Goal: Task Accomplishment & Management: Manage account settings

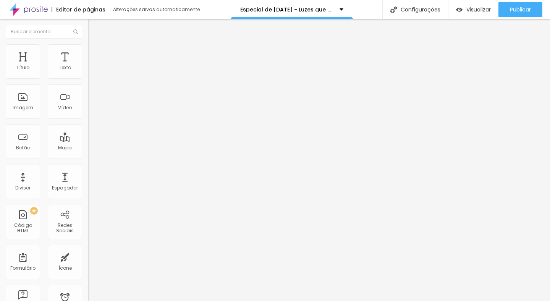
click at [88, 52] on li "Estilo" at bounding box center [132, 48] width 88 height 8
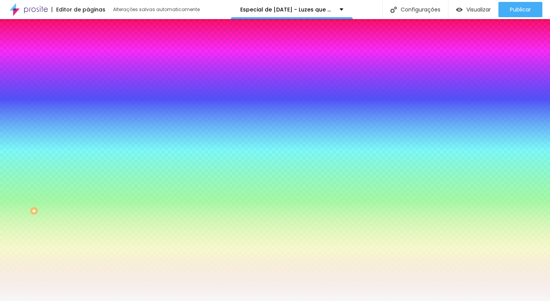
click at [88, 70] on span "Trocar imagem" at bounding box center [109, 67] width 42 height 6
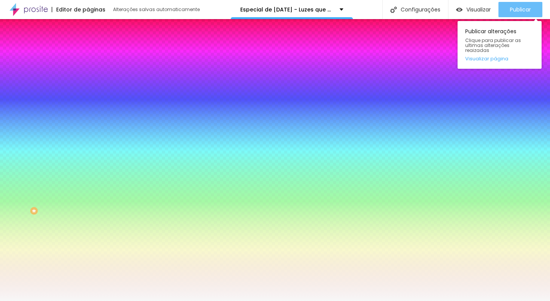
click at [519, 13] on div "Publicar" at bounding box center [520, 9] width 21 height 15
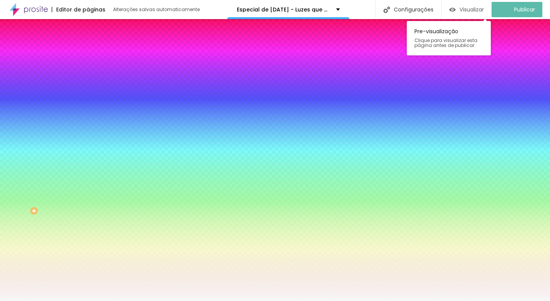
click at [474, 13] on span "Visualizar" at bounding box center [472, 9] width 24 height 6
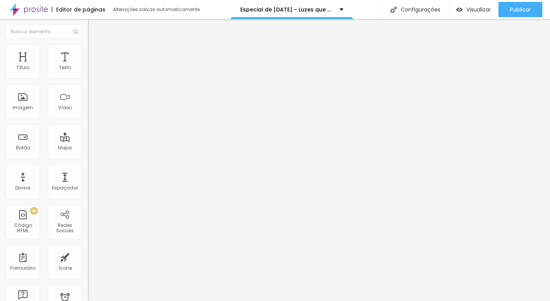
click at [88, 47] on img at bounding box center [91, 47] width 7 height 7
click at [88, 52] on ul "Estilo Avançado" at bounding box center [132, 44] width 88 height 15
click at [95, 45] on span "Estilo" at bounding box center [101, 42] width 12 height 6
click at [88, 49] on li "Estilo" at bounding box center [132, 48] width 88 height 8
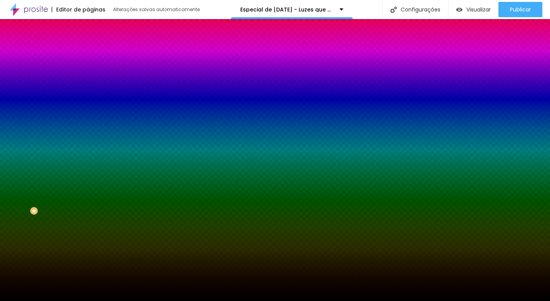
click at [88, 70] on span "Adicionar imagem" at bounding box center [112, 67] width 49 height 6
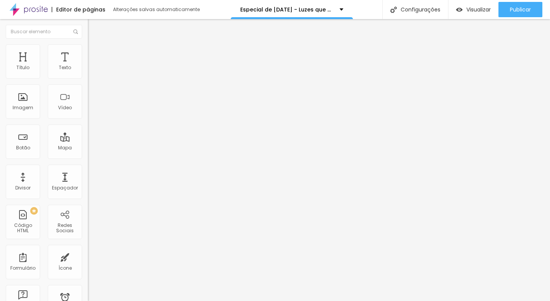
click at [88, 44] on li "Estilo" at bounding box center [132, 48] width 88 height 8
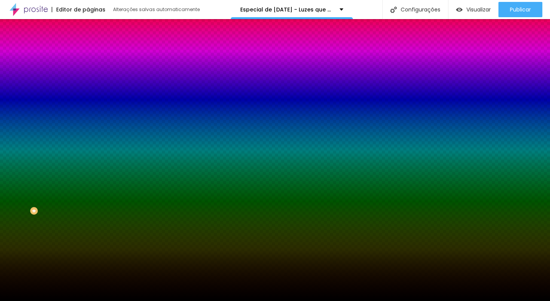
click at [130, 69] on img at bounding box center [132, 66] width 5 height 5
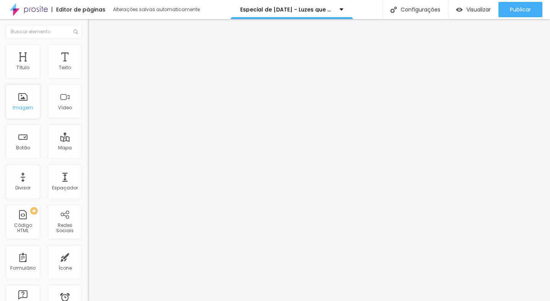
click at [24, 104] on div "Imagem" at bounding box center [23, 101] width 34 height 34
click at [88, 66] on span "Adicionar imagem" at bounding box center [112, 62] width 49 height 6
click at [95, 52] on span "Estilo" at bounding box center [101, 49] width 12 height 6
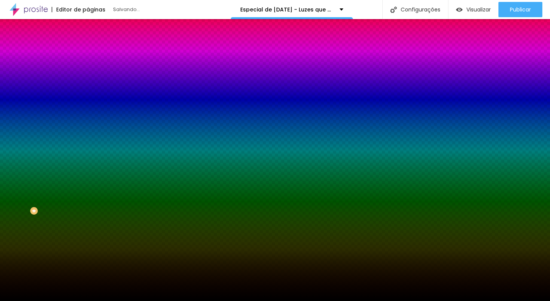
click at [88, 70] on span "Adicionar imagem" at bounding box center [112, 67] width 49 height 6
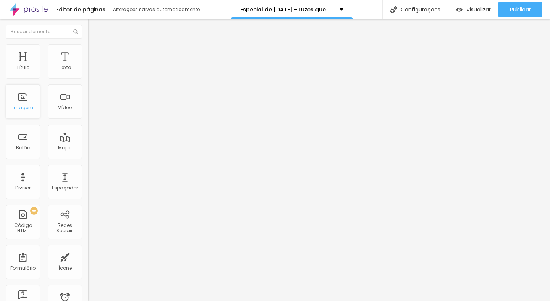
click at [20, 102] on div "Imagem" at bounding box center [23, 101] width 34 height 34
click at [88, 51] on li "Estilo" at bounding box center [132, 48] width 88 height 8
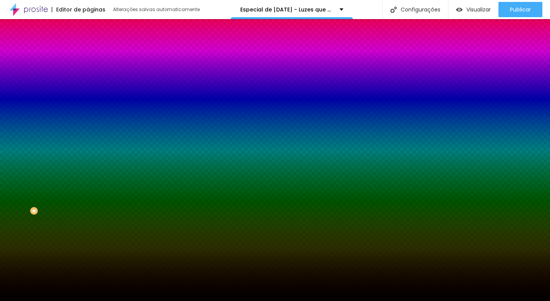
click at [130, 69] on img at bounding box center [132, 66] width 5 height 5
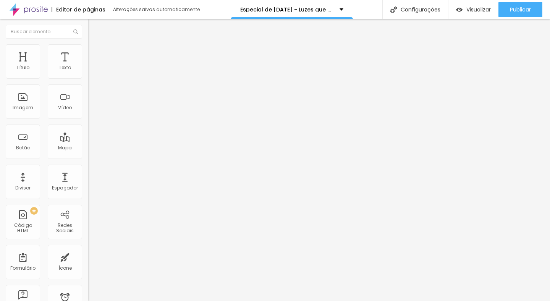
click at [88, 47] on img at bounding box center [91, 47] width 7 height 7
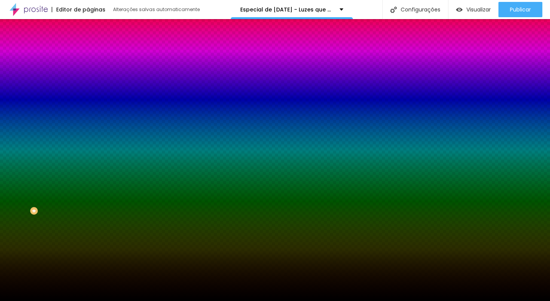
click at [130, 70] on span at bounding box center [132, 67] width 5 height 6
click at [88, 222] on div "Editar Seção Conteúdo Estilo Avançado Imagem de fundo Adicionar imagem Efeito d…" at bounding box center [132, 160] width 88 height 282
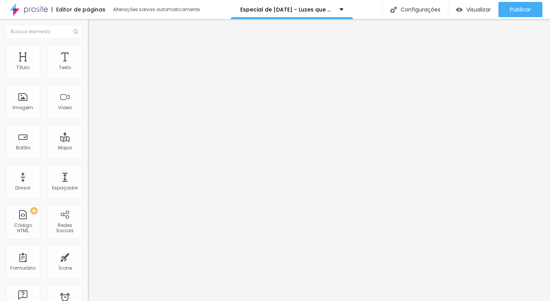
click at [88, 45] on img at bounding box center [91, 47] width 7 height 7
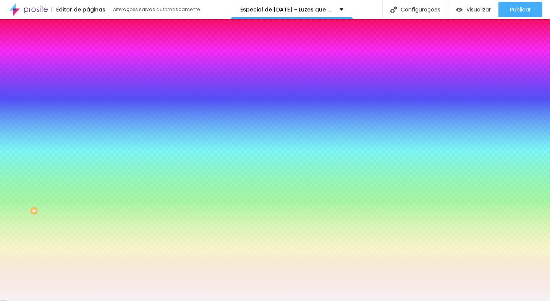
click at [95, 45] on span "Conteúdo" at bounding box center [107, 42] width 24 height 6
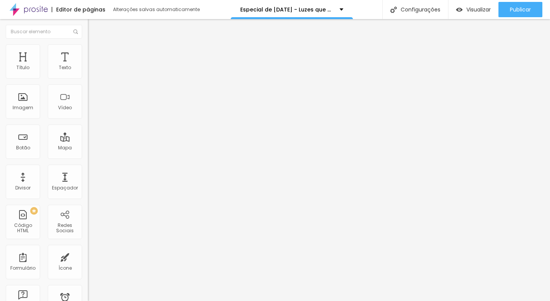
click at [88, 52] on li "Avançado" at bounding box center [132, 56] width 88 height 8
click at [88, 44] on img at bounding box center [91, 40] width 7 height 7
click at [94, 28] on img "button" at bounding box center [97, 28] width 6 height 6
click at [22, 104] on div "Imagem" at bounding box center [23, 101] width 34 height 34
click at [29, 112] on div "Imagem" at bounding box center [23, 101] width 34 height 34
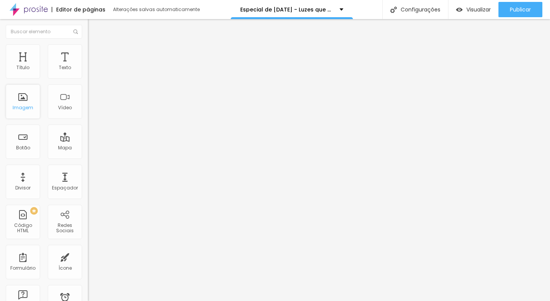
click at [30, 105] on div "Imagem" at bounding box center [23, 107] width 21 height 5
click at [88, 66] on span "Adicionar imagem" at bounding box center [112, 62] width 49 height 6
click at [95, 53] on span "Estilo" at bounding box center [101, 49] width 12 height 6
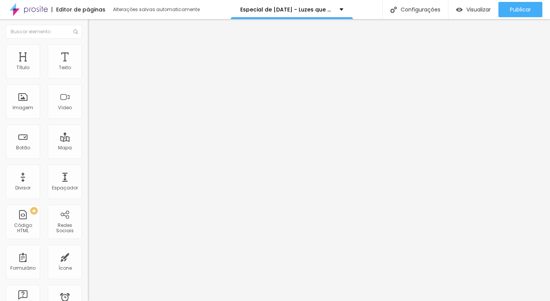
click at [92, 207] on icon "button" at bounding box center [93, 208] width 3 height 3
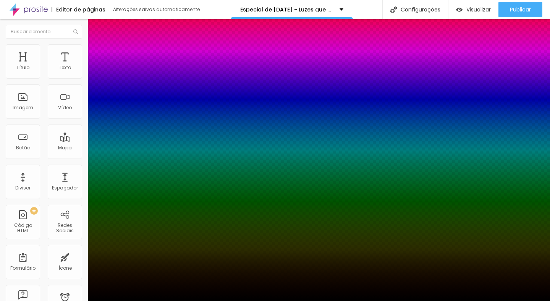
click at [134, 301] on div at bounding box center [275, 306] width 550 height 0
click at [8, 62] on div at bounding box center [4, 60] width 8 height 1
click at [31, 301] on div at bounding box center [275, 301] width 550 height 0
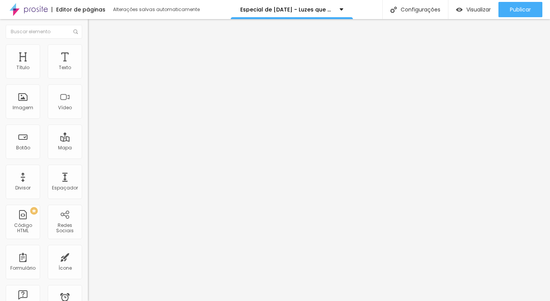
click at [95, 54] on span "Avançado" at bounding box center [107, 57] width 25 height 6
click at [88, 45] on img at bounding box center [91, 47] width 7 height 7
type input "42"
type input "61"
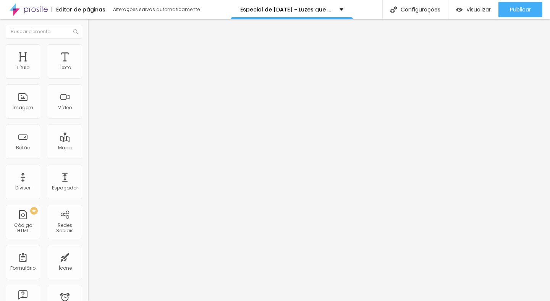
type input "61"
type input "80"
type input "98"
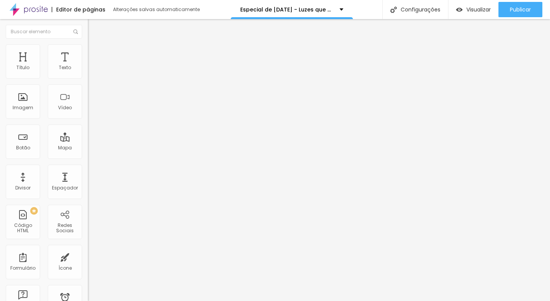
type input "114"
type input "127"
type input "137"
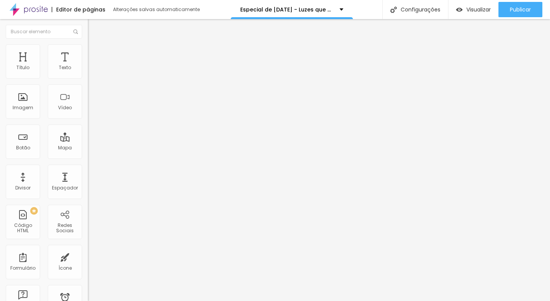
type input "137"
type input "145"
type input "151"
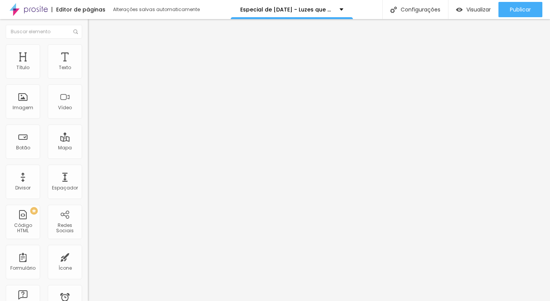
type input "156"
type input "158"
type input "161"
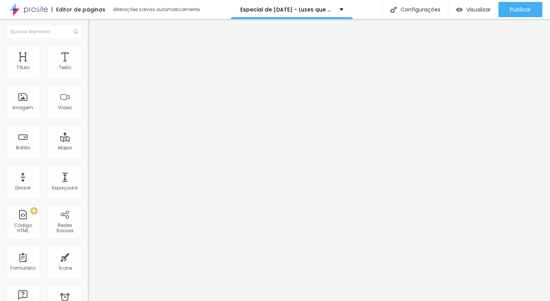
type input "161"
type input "162"
type input "163"
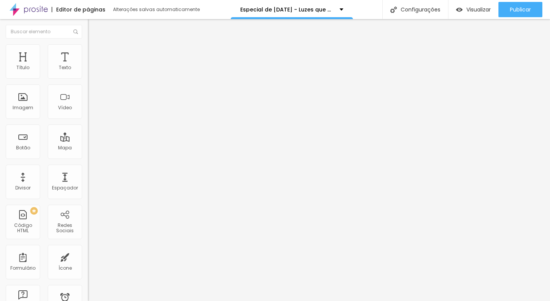
type input "164"
type input "165"
type input "162"
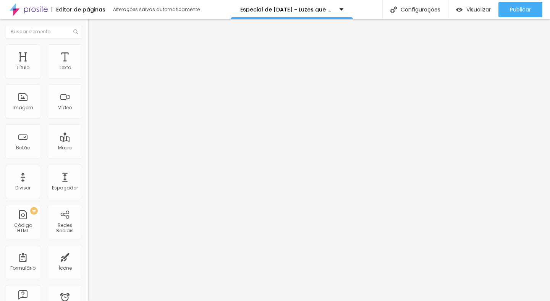
type input "162"
type input "153"
type input "133"
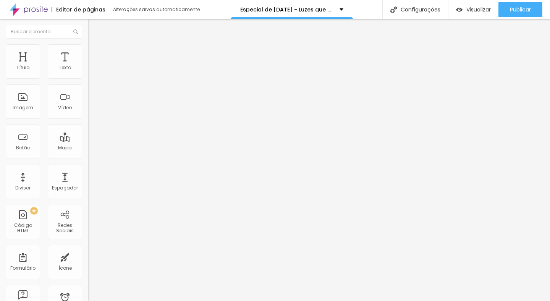
type input "99"
type input "51"
type input "0"
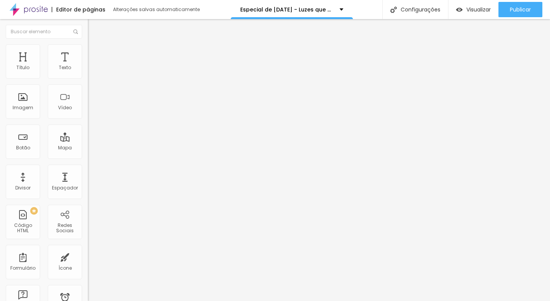
type input "0"
drag, startPoint x: 18, startPoint y: 94, endPoint x: 0, endPoint y: 100, distance: 18.4
click at [88, 168] on input "range" at bounding box center [112, 171] width 49 height 6
type input "95"
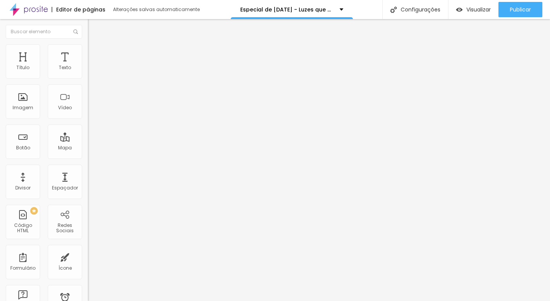
type input "85"
type input "80"
type input "70"
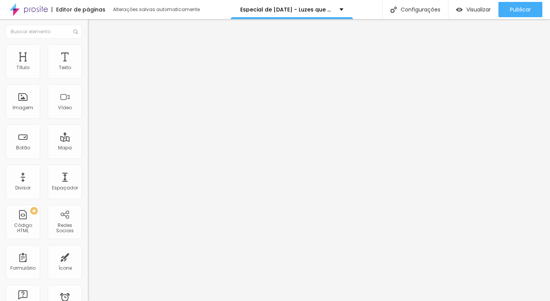
type input "70"
type input "55"
type input "45"
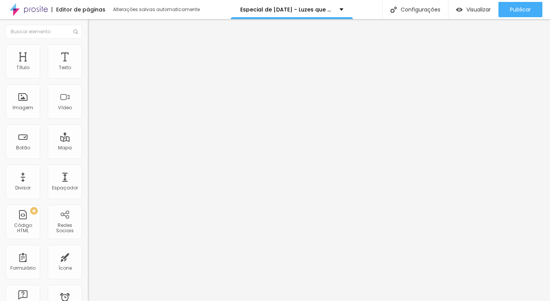
type input "40"
type input "35"
type input "30"
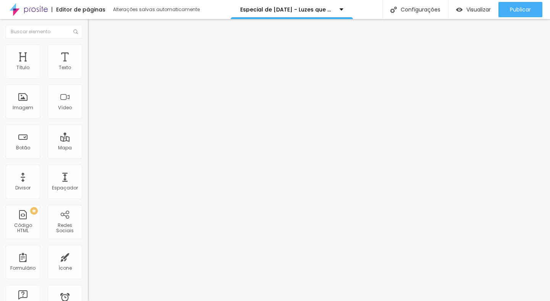
type input "30"
type input "25"
type input "20"
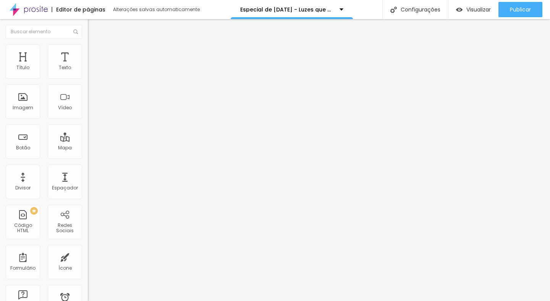
type input "25"
type input "30"
type input "35"
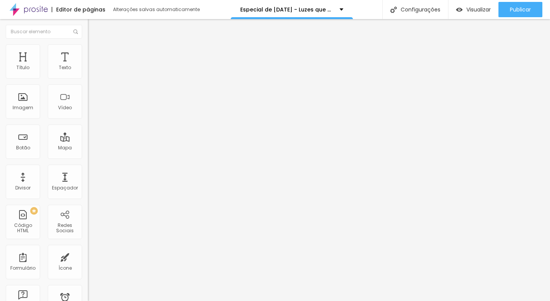
type input "35"
type input "40"
type input "45"
drag, startPoint x: 76, startPoint y: 83, endPoint x: 37, endPoint y: 86, distance: 39.1
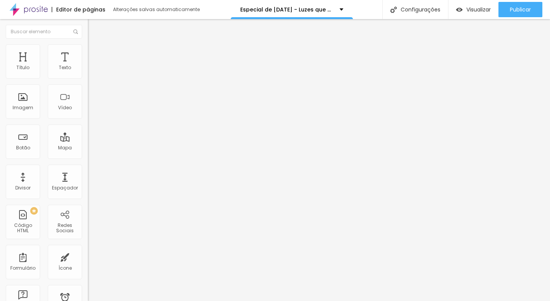
type input "45"
click at [88, 78] on input "range" at bounding box center [112, 75] width 49 height 6
click at [88, 65] on div "Trocar imagem" at bounding box center [132, 62] width 88 height 5
click at [88, 97] on img at bounding box center [90, 93] width 5 height 5
click at [88, 109] on img at bounding box center [90, 106] width 5 height 5
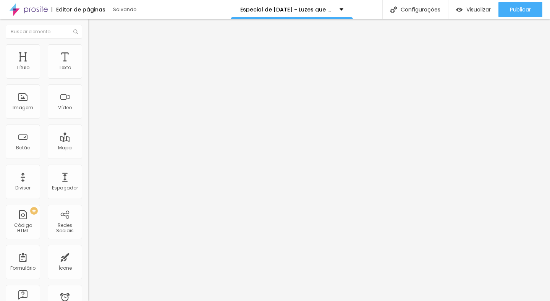
click at [88, 104] on div at bounding box center [132, 100] width 88 height 6
click at [88, 120] on span "Original" at bounding box center [97, 116] width 18 height 6
click at [88, 123] on div "Cinema 16:9" at bounding box center [132, 121] width 88 height 5
click at [88, 46] on img at bounding box center [91, 47] width 7 height 7
type input "40"
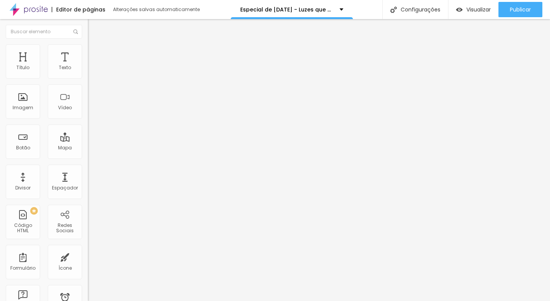
type input "40"
type input "35"
type input "30"
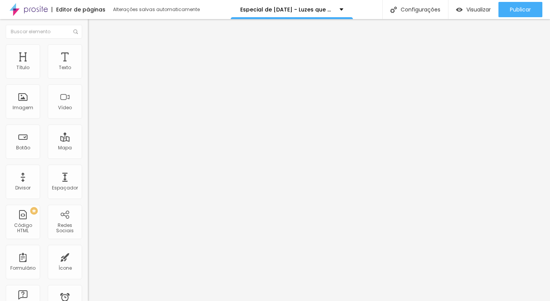
type input "25"
type input "30"
type input "35"
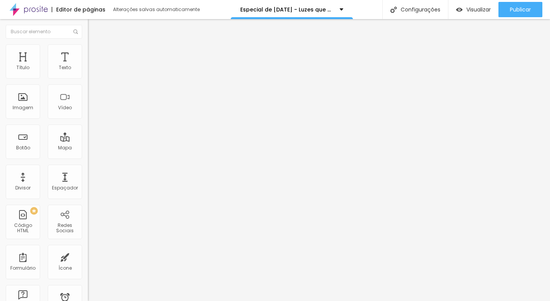
type input "35"
type input "40"
type input "45"
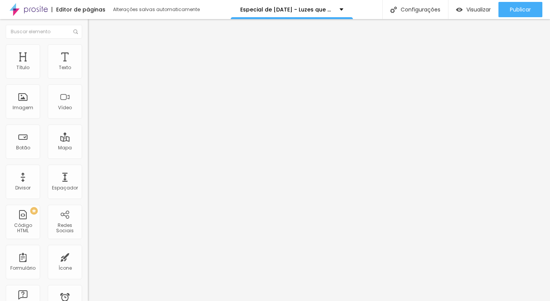
click at [88, 78] on input "range" at bounding box center [112, 75] width 49 height 6
click at [92, 207] on icon "button" at bounding box center [93, 208] width 3 height 3
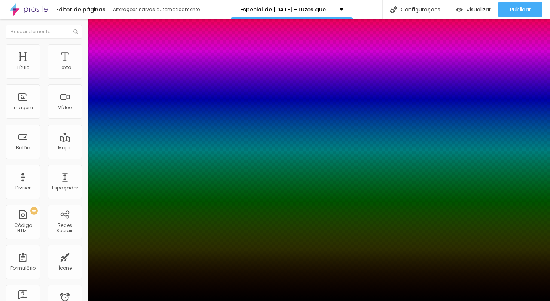
drag, startPoint x: 141, startPoint y: 183, endPoint x: 139, endPoint y: 188, distance: 5.1
click at [7, 91] on div at bounding box center [3, 90] width 8 height 1
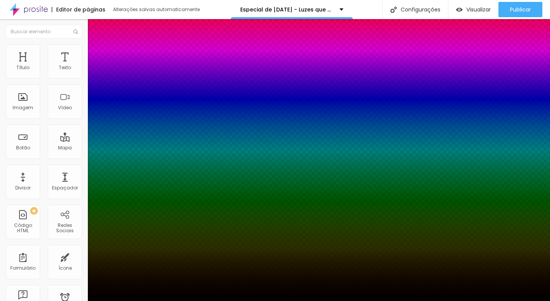
type input "11"
type input "14"
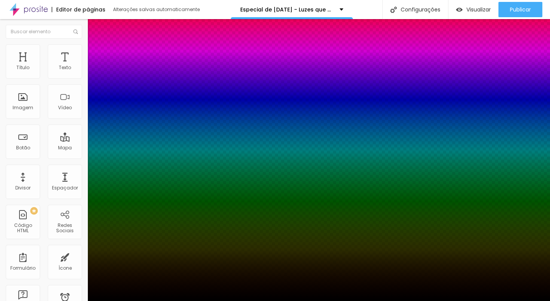
type input "17"
type input "24"
type input "33"
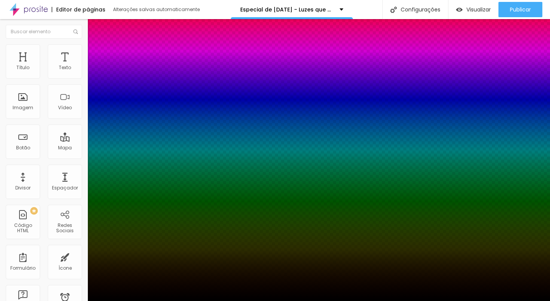
type input "33"
type input "43"
type input "53"
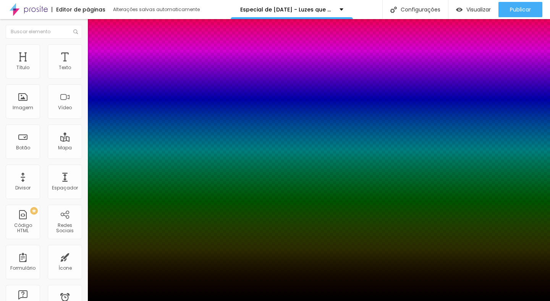
type input "65"
type input "76"
type input "86"
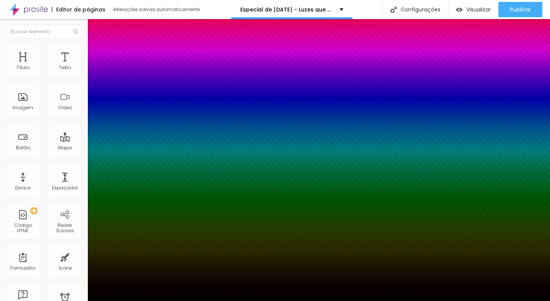
type input "86"
type input "95"
type input "100"
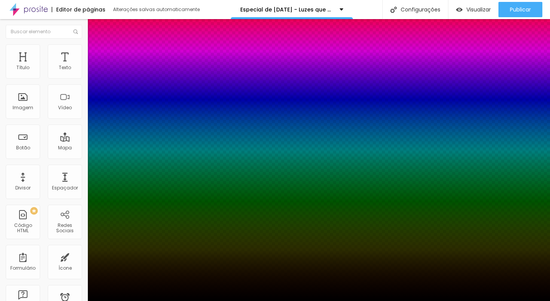
type input "0"
drag, startPoint x: 127, startPoint y: 210, endPoint x: 100, endPoint y: 206, distance: 27.0
type input "0"
type input "-22"
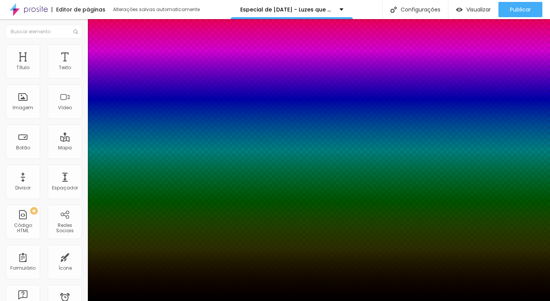
type input "8"
type input "-21"
type input "7"
type input "-20"
type input "6"
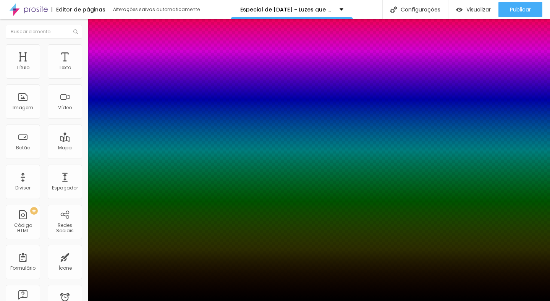
type input "-17"
type input "5"
type input "-14"
type input "3"
type input "-11"
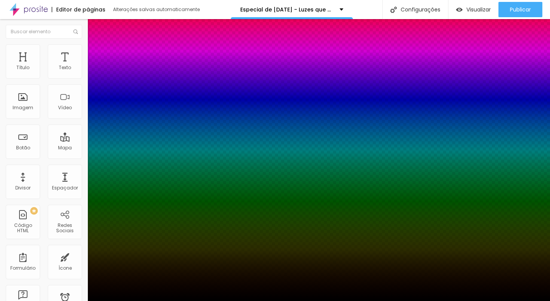
type input "2"
type input "-8"
type input "1"
type input "-2"
type input "0"
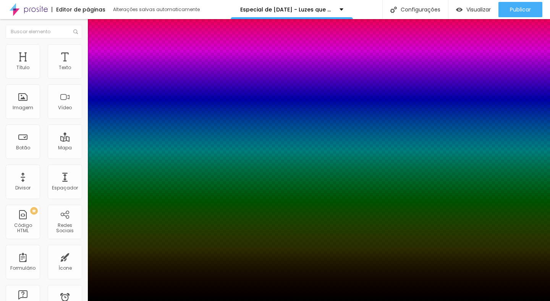
type input "-1"
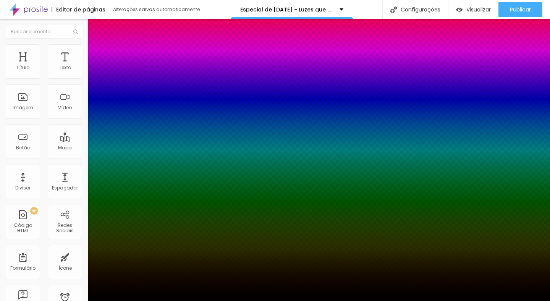
click at [137, 301] on div at bounding box center [275, 306] width 550 height 0
click at [72, 301] on div at bounding box center [275, 301] width 550 height 0
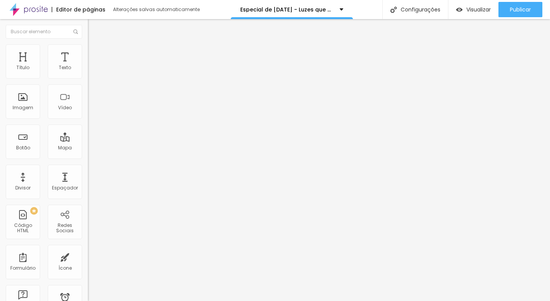
click at [95, 54] on span "Avançado" at bounding box center [107, 57] width 25 height 6
click at [94, 25] on img "button" at bounding box center [97, 28] width 6 height 6
click at [59, 112] on div "Vídeo" at bounding box center [65, 101] width 34 height 34
click at [88, 50] on li "Estilo" at bounding box center [132, 48] width 88 height 8
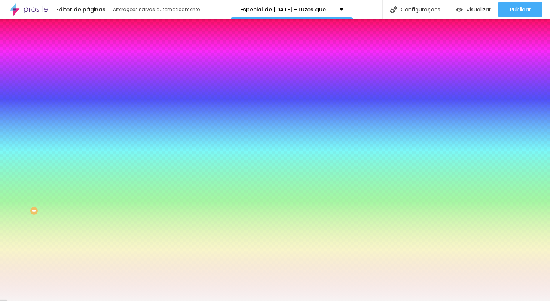
click at [88, 73] on div at bounding box center [132, 73] width 88 height 0
drag, startPoint x: 76, startPoint y: 142, endPoint x: 75, endPoint y: 84, distance: 58.1
click at [88, 81] on div at bounding box center [132, 81] width 88 height 0
click at [88, 73] on div at bounding box center [132, 73] width 88 height 0
click at [88, 66] on div "Cor de fundo Voltar ao padrão #F7F3F3 0 Borda arredondada" at bounding box center [132, 124] width 88 height 129
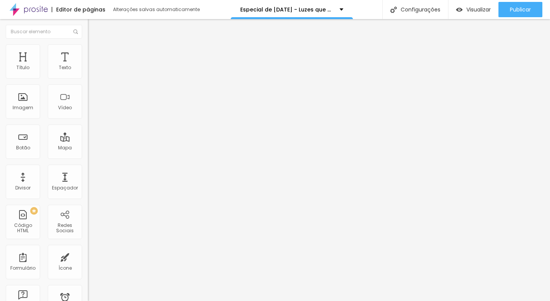
click at [88, 52] on li "Estilo" at bounding box center [132, 48] width 88 height 8
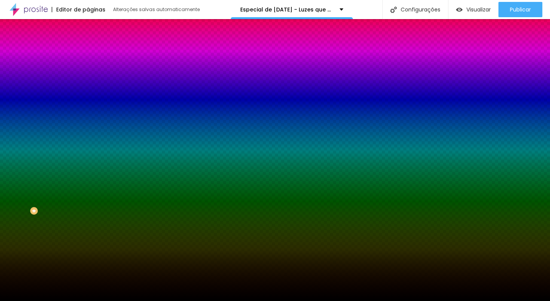
click at [88, 104] on div at bounding box center [132, 104] width 88 height 0
drag, startPoint x: 76, startPoint y: 151, endPoint x: 79, endPoint y: 145, distance: 6.8
click at [88, 112] on div "Cor de fundo Voltar ao padrão #000000" at bounding box center [132, 101] width 88 height 21
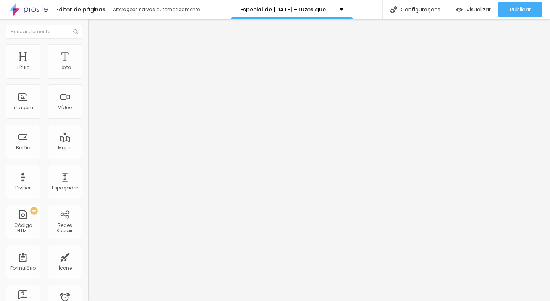
click at [88, 45] on li "Avançado" at bounding box center [132, 48] width 88 height 8
click at [95, 45] on span "Estilo" at bounding box center [101, 42] width 12 height 6
click at [94, 28] on div "Editar Texto" at bounding box center [116, 28] width 44 height 6
click at [61, 134] on div "Mapa" at bounding box center [65, 142] width 34 height 34
click at [88, 66] on span "Adicionar imagem" at bounding box center [112, 62] width 49 height 6
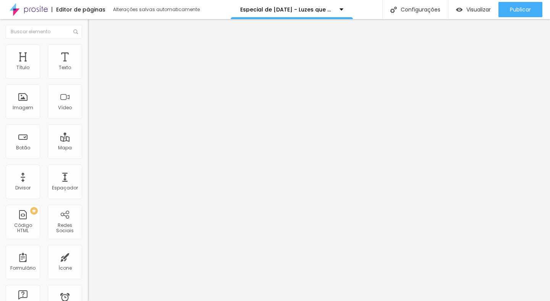
click at [88, 65] on div "Trocar imagem" at bounding box center [132, 62] width 88 height 5
click at [95, 52] on span "Estilo" at bounding box center [101, 49] width 12 height 6
click at [88, 52] on li "Avançado" at bounding box center [132, 56] width 88 height 8
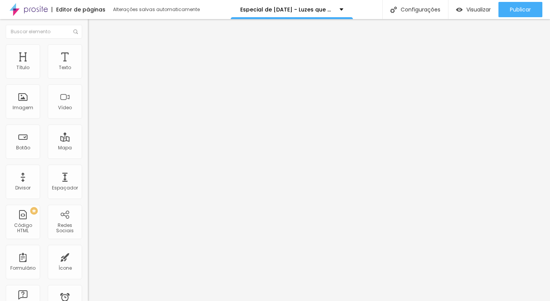
click at [88, 44] on li "Conteúdo" at bounding box center [132, 41] width 88 height 8
click at [88, 120] on span "Original" at bounding box center [97, 116] width 18 height 6
click at [88, 124] on span "Cinema" at bounding box center [97, 121] width 19 height 6
click at [88, 131] on span "Padrão" at bounding box center [96, 128] width 17 height 6
click at [88, 123] on div "Cinema 16:9" at bounding box center [132, 121] width 88 height 5
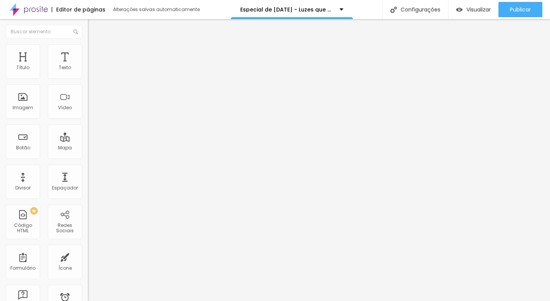
click at [88, 144] on div "Link" at bounding box center [132, 142] width 88 height 5
click at [88, 44] on li "Estilo" at bounding box center [132, 48] width 88 height 8
type input "95"
type input "90"
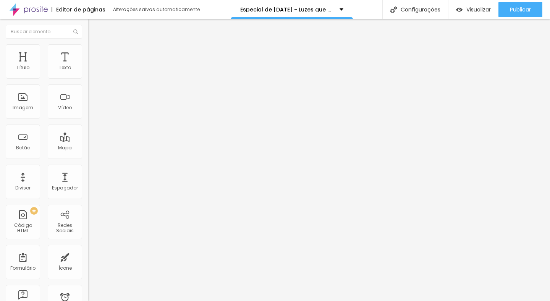
type input "90"
type input "80"
type input "75"
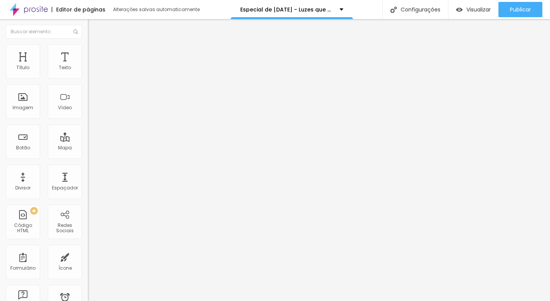
type input "70"
type input "65"
type input "60"
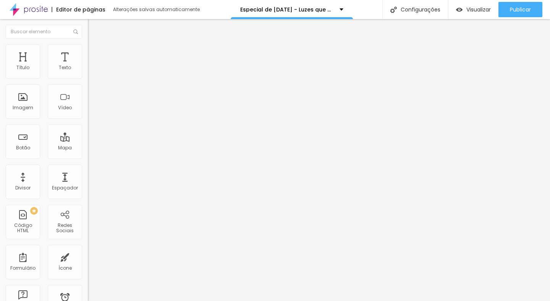
type input "60"
type input "55"
drag, startPoint x: 81, startPoint y: 81, endPoint x: 45, endPoint y: 83, distance: 36.7
type input "55"
click at [88, 78] on input "range" at bounding box center [112, 75] width 49 height 6
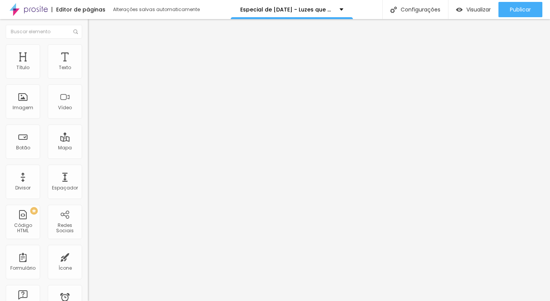
click at [88, 52] on li "Avançado" at bounding box center [132, 56] width 88 height 8
type input "15"
type input "10"
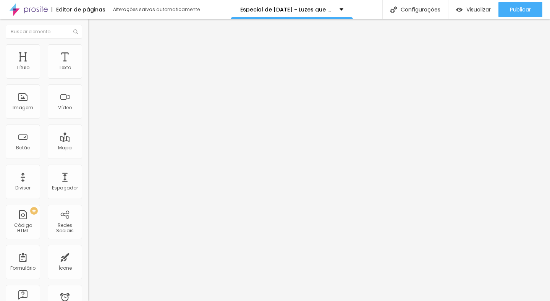
type input "5"
type input "0"
drag, startPoint x: 32, startPoint y: 75, endPoint x: 8, endPoint y: 75, distance: 24.1
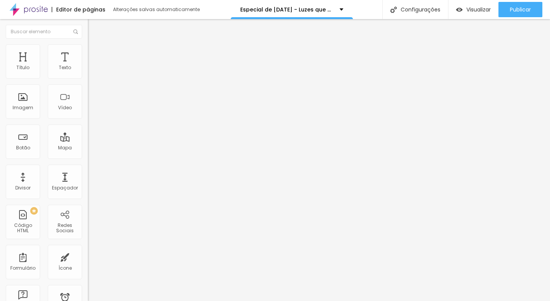
type input "0"
click at [88, 148] on input "range" at bounding box center [112, 151] width 49 height 6
click at [88, 48] on img at bounding box center [91, 47] width 7 height 7
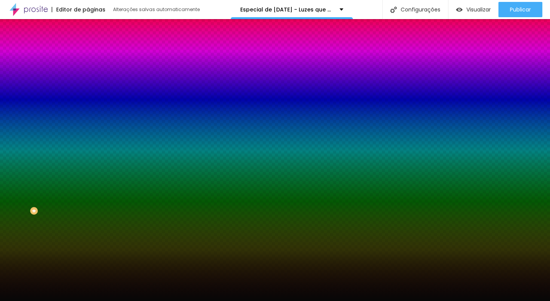
click at [88, 73] on div at bounding box center [132, 73] width 88 height 0
drag, startPoint x: 77, startPoint y: 85, endPoint x: 73, endPoint y: 127, distance: 42.3
click at [88, 160] on div "Editar Coluna Conteúdo Estilo Avançado Cor de fundo Voltar ao padrão #070707 0 …" at bounding box center [132, 160] width 88 height 282
click at [88, 73] on div at bounding box center [132, 73] width 88 height 0
drag, startPoint x: 79, startPoint y: 86, endPoint x: 78, endPoint y: 79, distance: 6.5
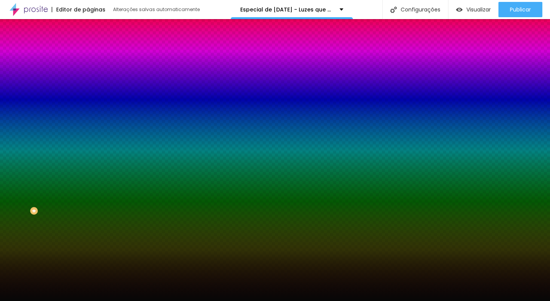
click at [88, 79] on div "Cor de fundo Voltar ao padrão #070707" at bounding box center [132, 70] width 88 height 21
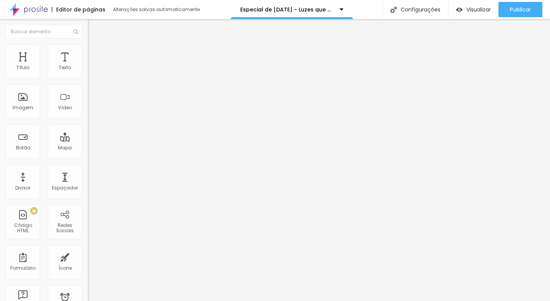
click at [88, 49] on li "Estilo" at bounding box center [132, 48] width 88 height 8
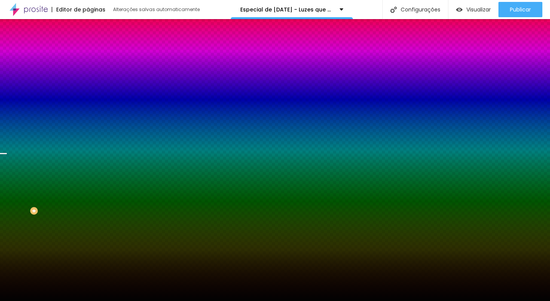
click at [88, 70] on span "Trocar imagem" at bounding box center [109, 67] width 42 height 6
click at [88, 52] on li "Avançado" at bounding box center [132, 56] width 88 height 8
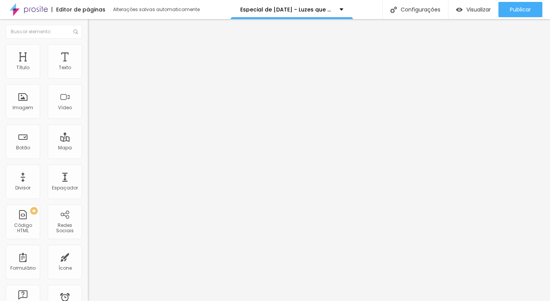
click at [95, 45] on span "Conteúdo" at bounding box center [107, 42] width 24 height 6
click at [88, 70] on span "Encaixotado" at bounding box center [103, 66] width 30 height 6
click at [88, 81] on span "Completo" at bounding box center [99, 78] width 23 height 6
click at [95, 52] on span "Estilo" at bounding box center [101, 49] width 12 height 6
click at [88, 49] on img at bounding box center [91, 47] width 7 height 7
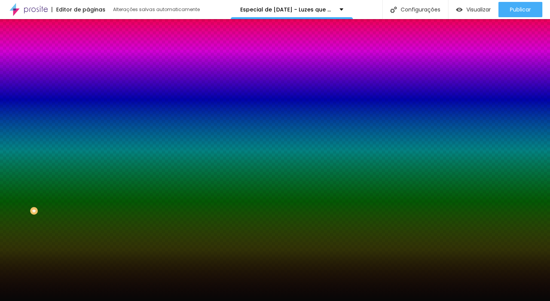
click at [88, 52] on img at bounding box center [91, 55] width 7 height 7
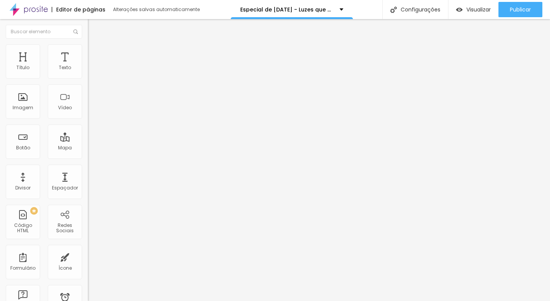
click at [88, 44] on li "Conteúdo" at bounding box center [132, 41] width 88 height 8
click at [88, 49] on li "Estilo" at bounding box center [132, 48] width 88 height 8
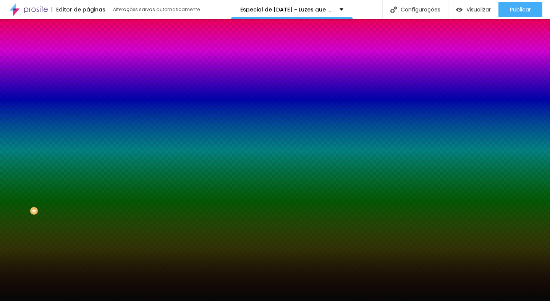
type input "5"
type input "16"
type input "24"
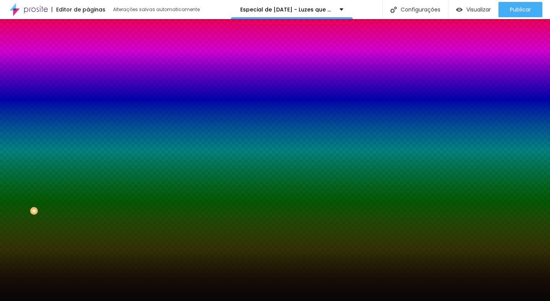
type input "24"
type input "31"
type input "39"
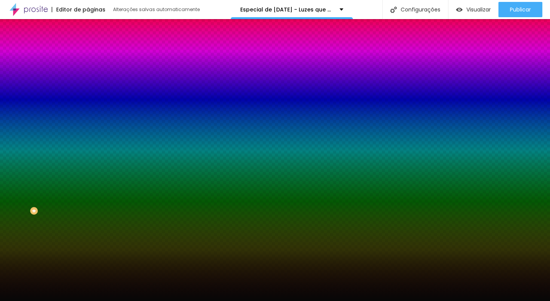
type input "45"
type input "50"
type input "53"
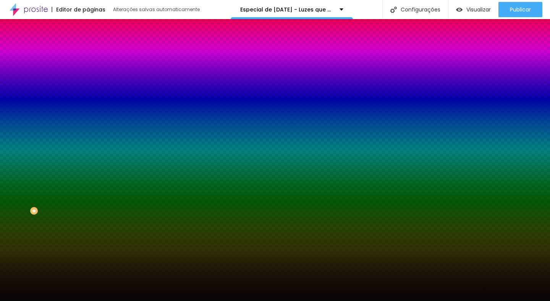
type input "53"
type input "55"
type input "57"
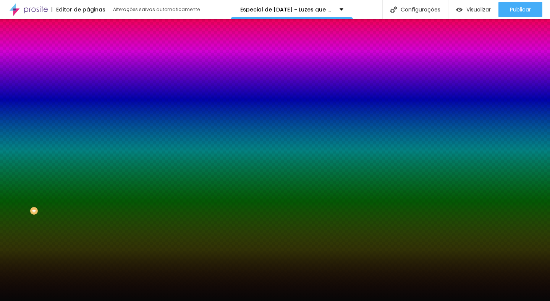
type input "58"
drag, startPoint x: 19, startPoint y: 93, endPoint x: 31, endPoint y: 92, distance: 12.3
type input "58"
click at [88, 169] on input "range" at bounding box center [112, 172] width 49 height 6
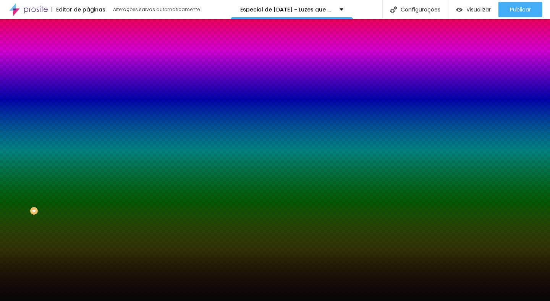
click at [88, 44] on li "Conteúdo" at bounding box center [132, 41] width 88 height 8
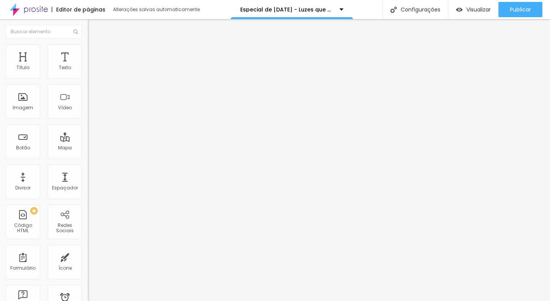
click at [94, 29] on img "button" at bounding box center [97, 28] width 6 height 6
click at [95, 54] on span "Avançado" at bounding box center [107, 57] width 25 height 6
click at [88, 44] on li "Conteúdo" at bounding box center [132, 41] width 88 height 8
click at [88, 70] on span "Completo" at bounding box center [99, 66] width 23 height 6
click at [88, 74] on span "Encaixotado" at bounding box center [103, 71] width 30 height 6
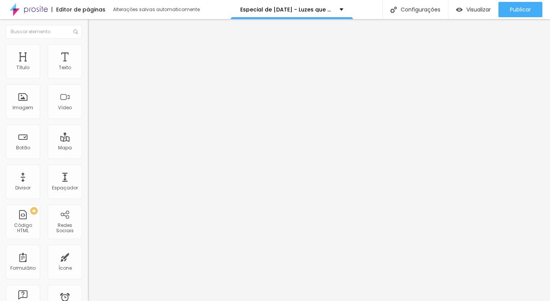
click at [95, 53] on span "Estilo" at bounding box center [101, 49] width 12 height 6
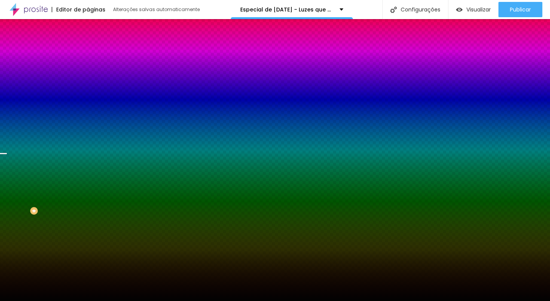
click at [88, 91] on div "Efeito da Imagem Parallax Nenhum Parallax" at bounding box center [132, 80] width 88 height 21
click at [88, 79] on span "Parallax" at bounding box center [97, 76] width 19 height 6
click at [88, 83] on div "Nenhum" at bounding box center [132, 81] width 88 height 5
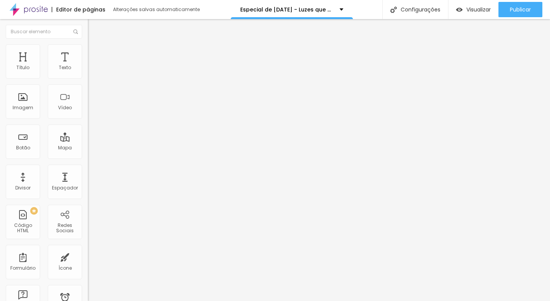
click at [94, 28] on img "button" at bounding box center [97, 28] width 6 height 6
click at [88, 49] on li "Estilo" at bounding box center [132, 48] width 88 height 8
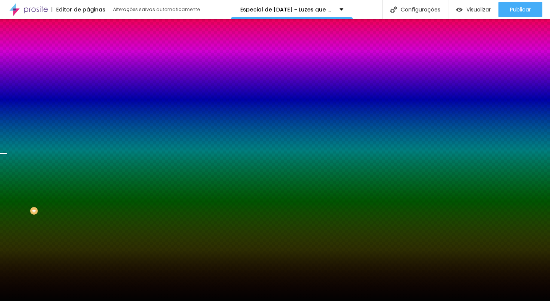
click at [91, 135] on icon "button" at bounding box center [93, 132] width 5 height 5
click at [78, 301] on div at bounding box center [275, 301] width 550 height 0
click at [92, 156] on icon "button" at bounding box center [93, 153] width 3 height 3
click at [41, 301] on div at bounding box center [275, 301] width 550 height 0
click at [88, 52] on img at bounding box center [91, 55] width 7 height 7
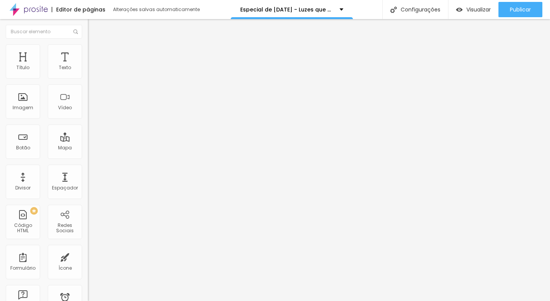
type input "33"
type input "54"
type input "74"
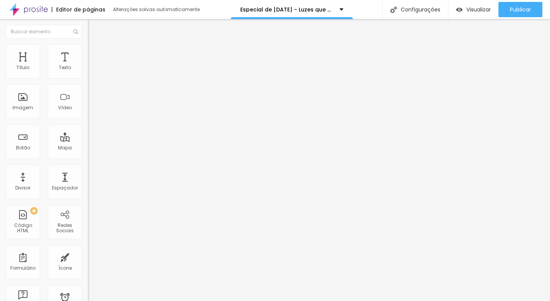
type input "74"
type input "98"
type input "124"
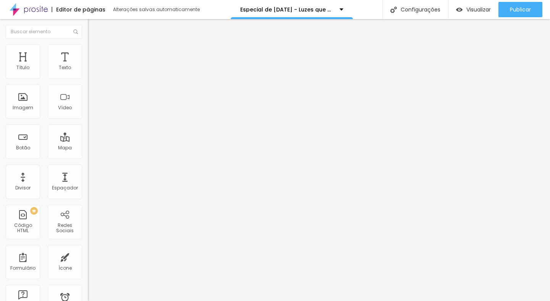
type input "155"
type input "187"
type input "214"
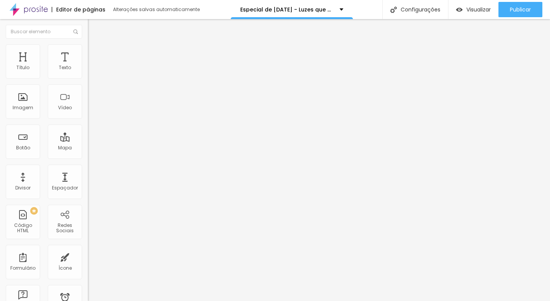
type input "214"
drag, startPoint x: 19, startPoint y: 91, endPoint x: 36, endPoint y: 86, distance: 17.3
click at [88, 256] on input "range" at bounding box center [112, 259] width 49 height 6
click at [88, 52] on li "Estilo" at bounding box center [132, 48] width 88 height 8
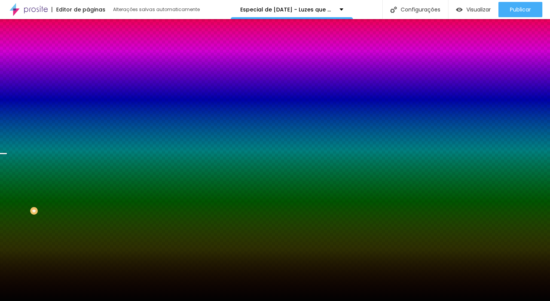
click at [88, 104] on div at bounding box center [132, 104] width 88 height 0
drag, startPoint x: 79, startPoint y: 175, endPoint x: 83, endPoint y: 116, distance: 59.8
click at [88, 116] on div "Imagem de fundo Trocar imagem Efeito da Imagem Nenhum Nenhum Parallax Cor de fu…" at bounding box center [132, 109] width 88 height 99
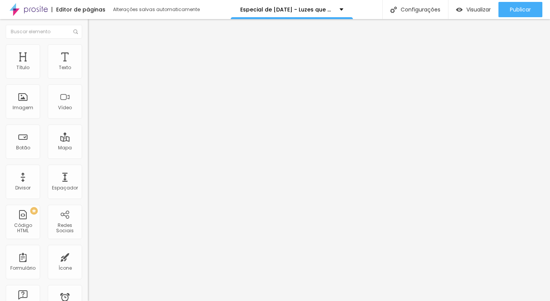
click at [88, 50] on li "Estilo" at bounding box center [132, 48] width 88 height 8
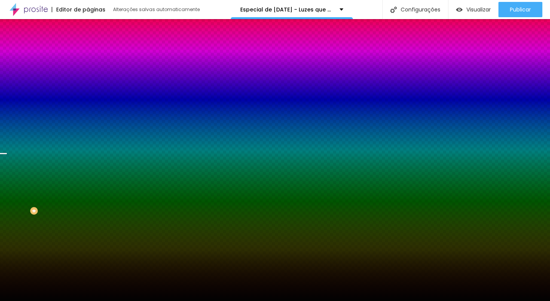
click at [88, 70] on span "Trocar imagem" at bounding box center [109, 67] width 42 height 6
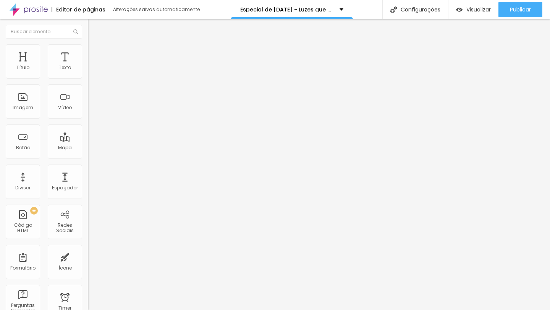
click at [88, 73] on button "button" at bounding box center [93, 69] width 11 height 8
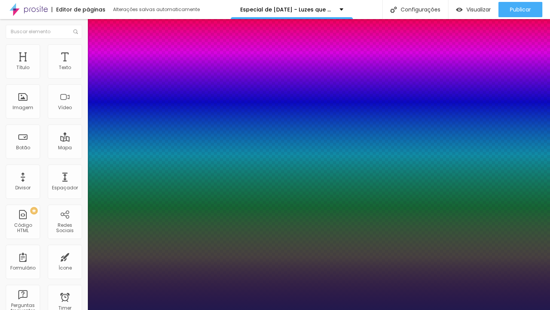
drag, startPoint x: 104, startPoint y: 129, endPoint x: 104, endPoint y: 125, distance: 4.2
click at [200, 301] on div at bounding box center [275, 310] width 550 height 0
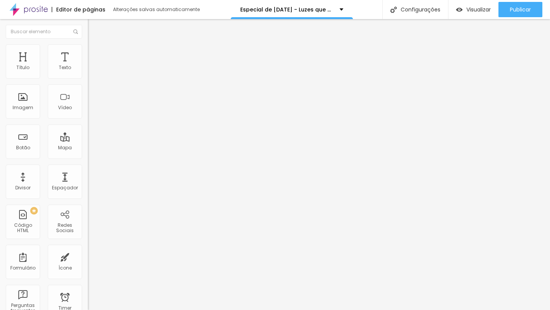
click at [88, 77] on div "Tipografia Voltar ao padrão Sombra DESATIVADO Voltar ao padrão" at bounding box center [132, 75] width 88 height 47
click at [91, 71] on icon "button" at bounding box center [93, 68] width 5 height 5
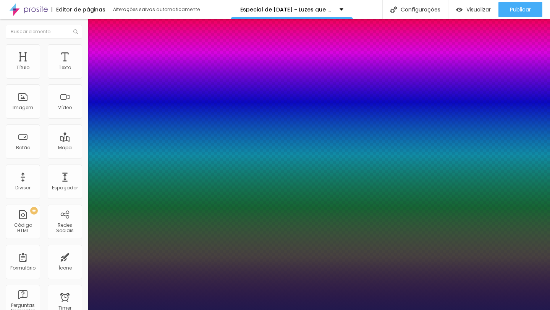
drag, startPoint x: 108, startPoint y: 129, endPoint x: 135, endPoint y: 132, distance: 27.3
click at [413, 301] on div at bounding box center [275, 310] width 550 height 0
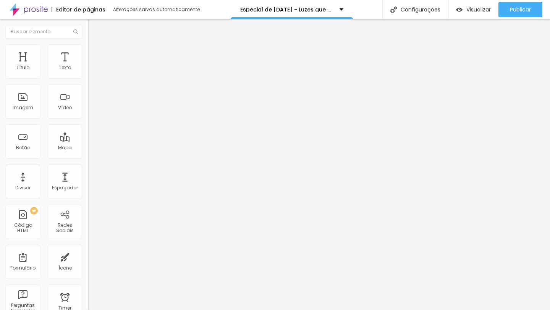
click at [95, 53] on span "Estilo" at bounding box center [101, 49] width 12 height 6
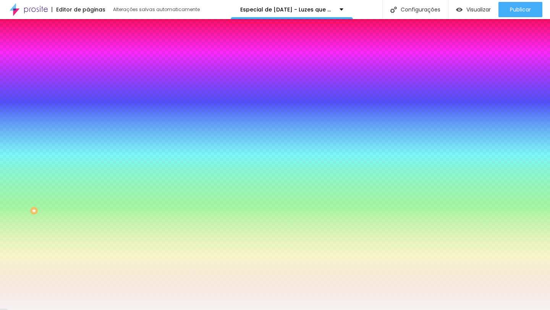
click at [88, 73] on div at bounding box center [132, 73] width 88 height 0
drag, startPoint x: 77, startPoint y: 143, endPoint x: 73, endPoint y: 67, distance: 75.8
click at [88, 67] on div "Cor de fundo Voltar ao padrão #F7F3F3 0 Borda arredondada" at bounding box center [132, 124] width 88 height 129
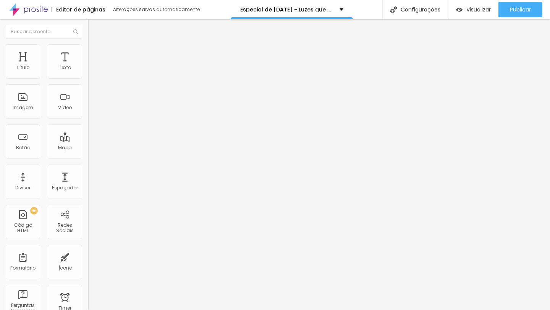
click at [88, 279] on div "Editar Perguntas frequentes Conteúdo Estilo Avançado Perguntas frequentes Quant…" at bounding box center [132, 164] width 88 height 291
click at [88, 280] on div "Editar Perguntas frequentes Conteúdo Estilo Avançado Perguntas frequentes Quant…" at bounding box center [132, 164] width 88 height 291
click at [88, 240] on div "Editar Perguntas frequentes Conteúdo Estilo Avançado Perguntas frequentes Quant…" at bounding box center [132, 164] width 88 height 291
click at [88, 81] on span "Editar perguntas" at bounding box center [110, 78] width 44 height 6
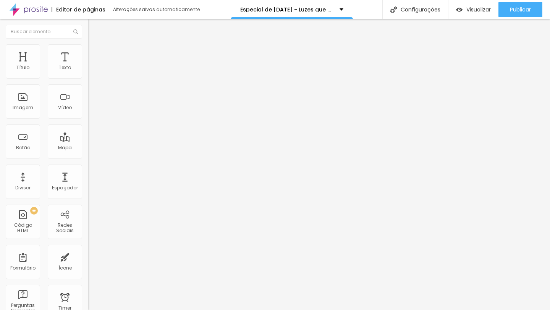
drag, startPoint x: 212, startPoint y: 209, endPoint x: 181, endPoint y: 209, distance: 31.7
